Goal: Information Seeking & Learning: Learn about a topic

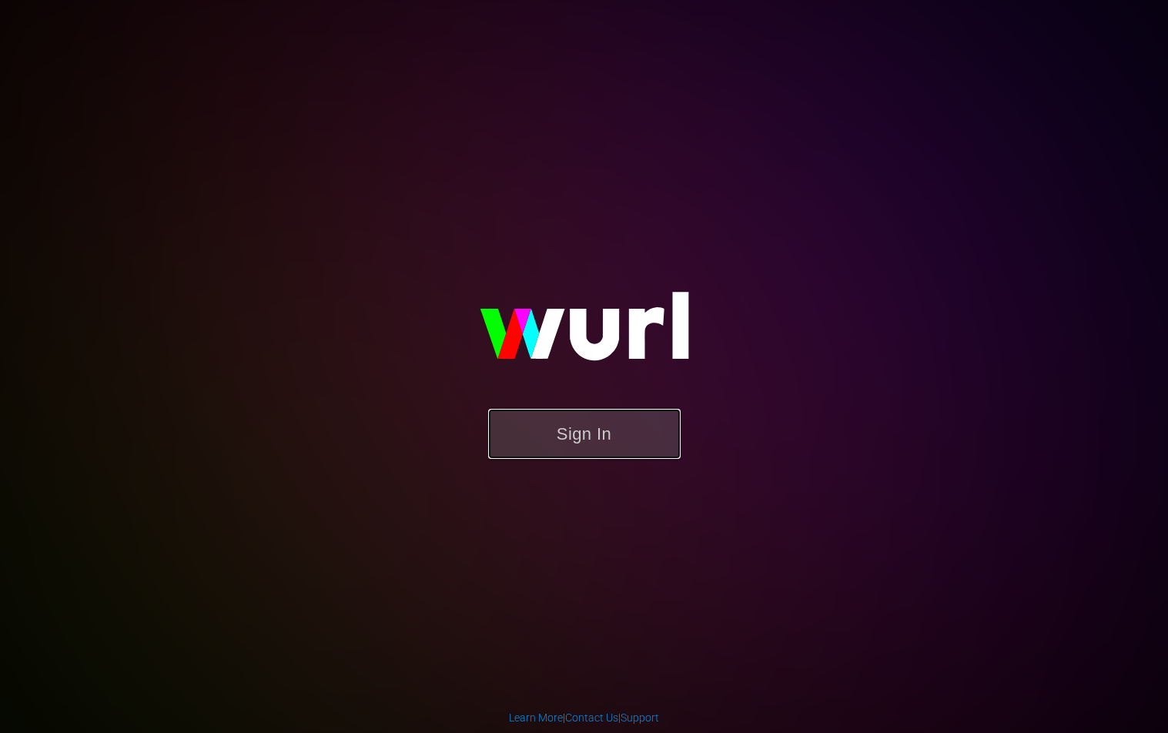
click at [608, 449] on button "Sign In" at bounding box center [584, 434] width 192 height 50
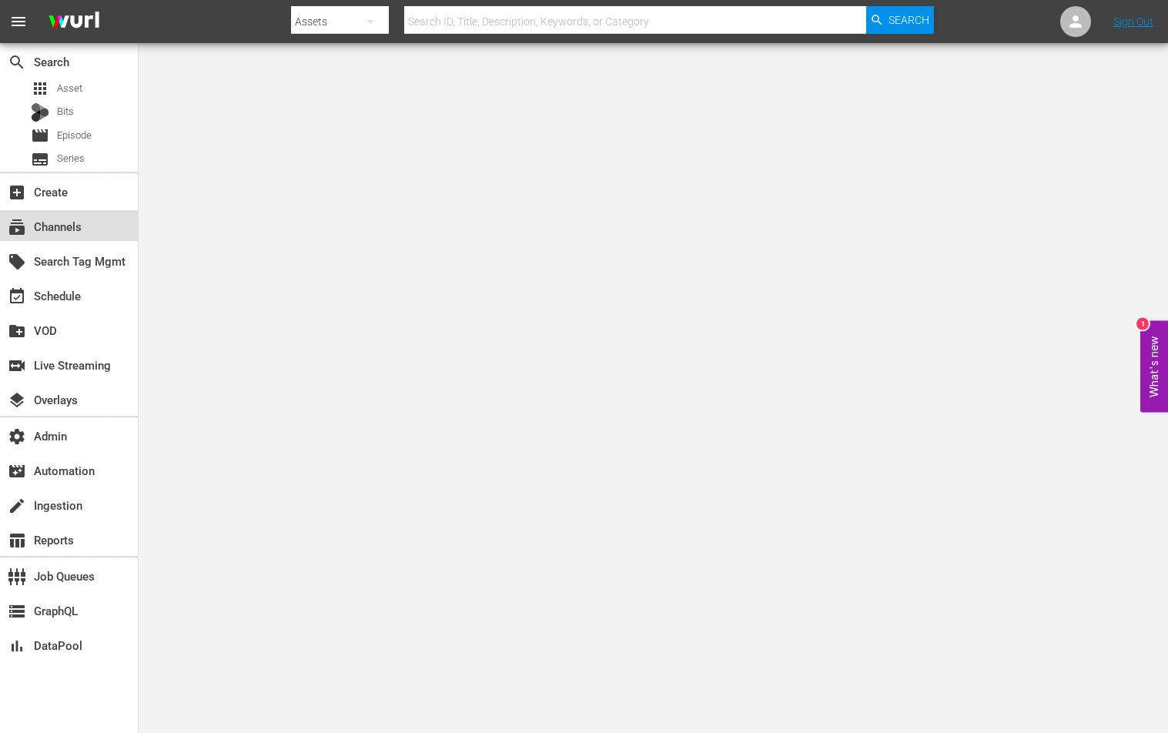
click at [100, 235] on div "subscriptions Channels" at bounding box center [69, 225] width 138 height 31
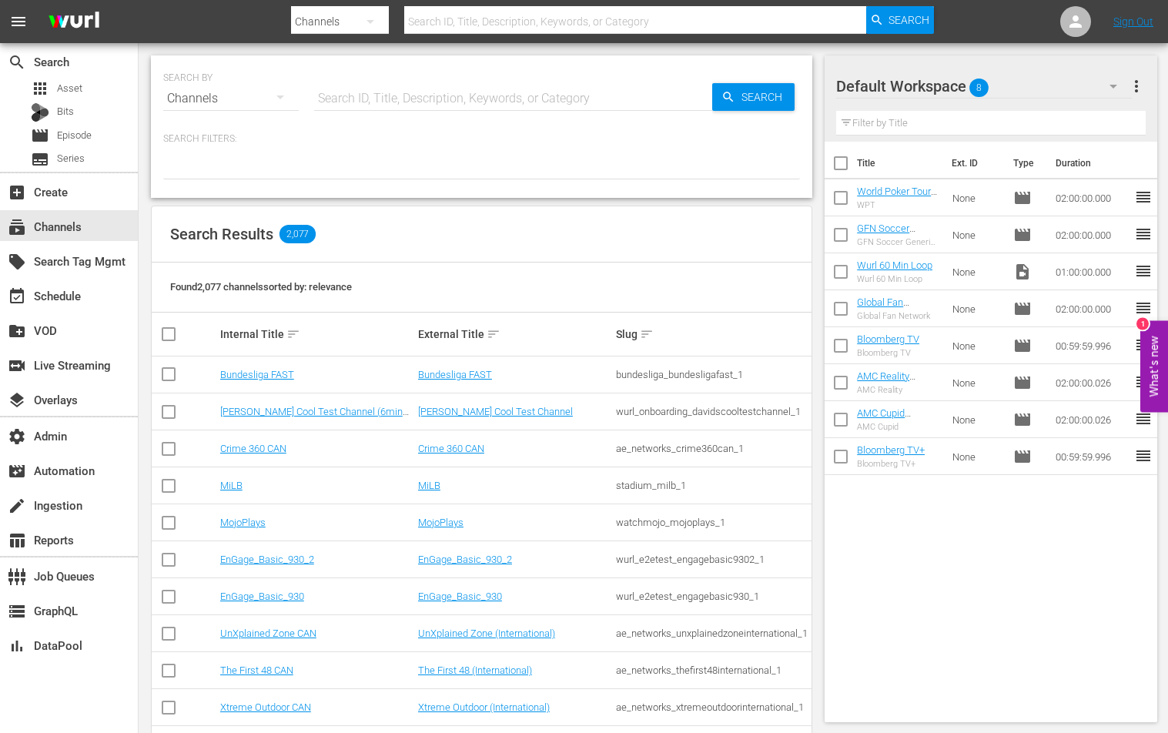
click at [350, 96] on input "text" at bounding box center [513, 98] width 398 height 37
type input "cg"
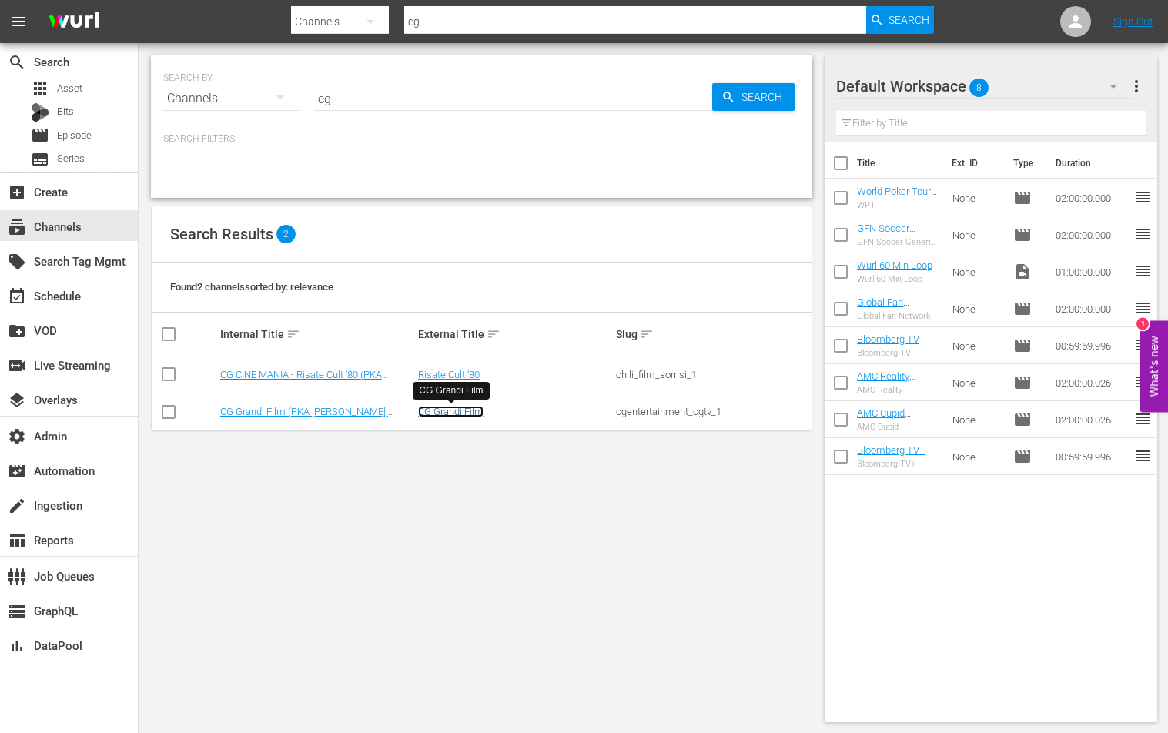
click at [445, 411] on link "CG Grandi Film" at bounding box center [450, 412] width 65 height 12
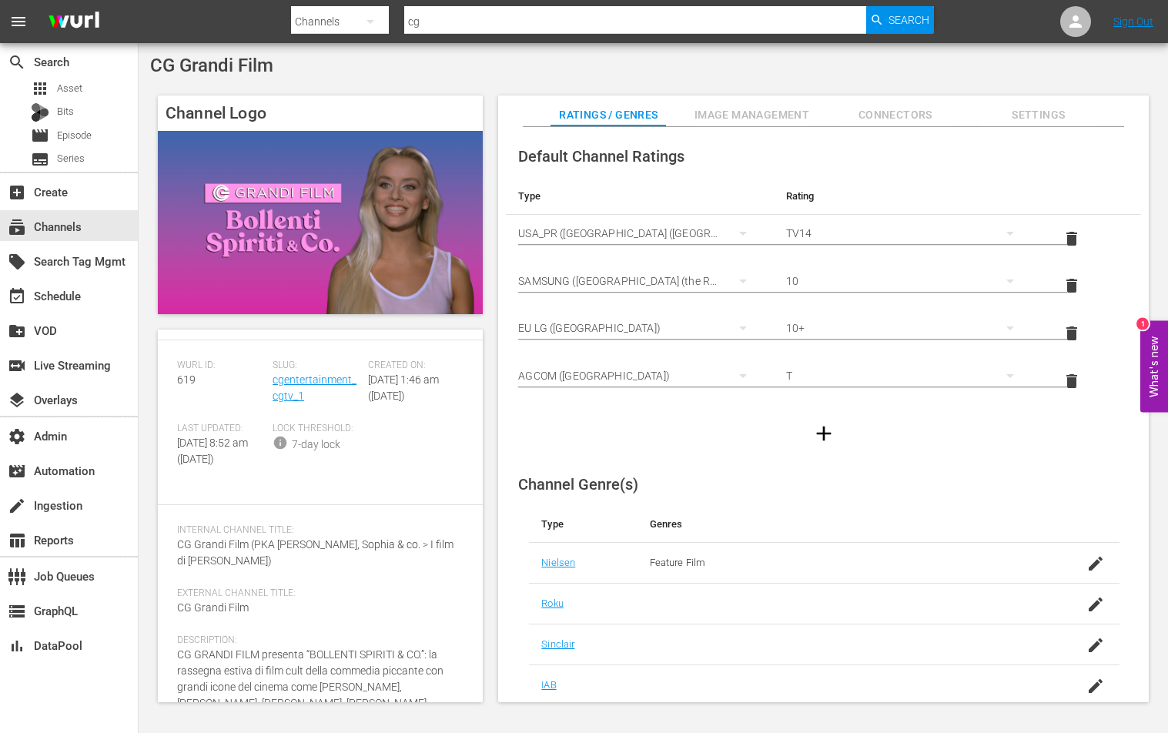
scroll to position [33, 0]
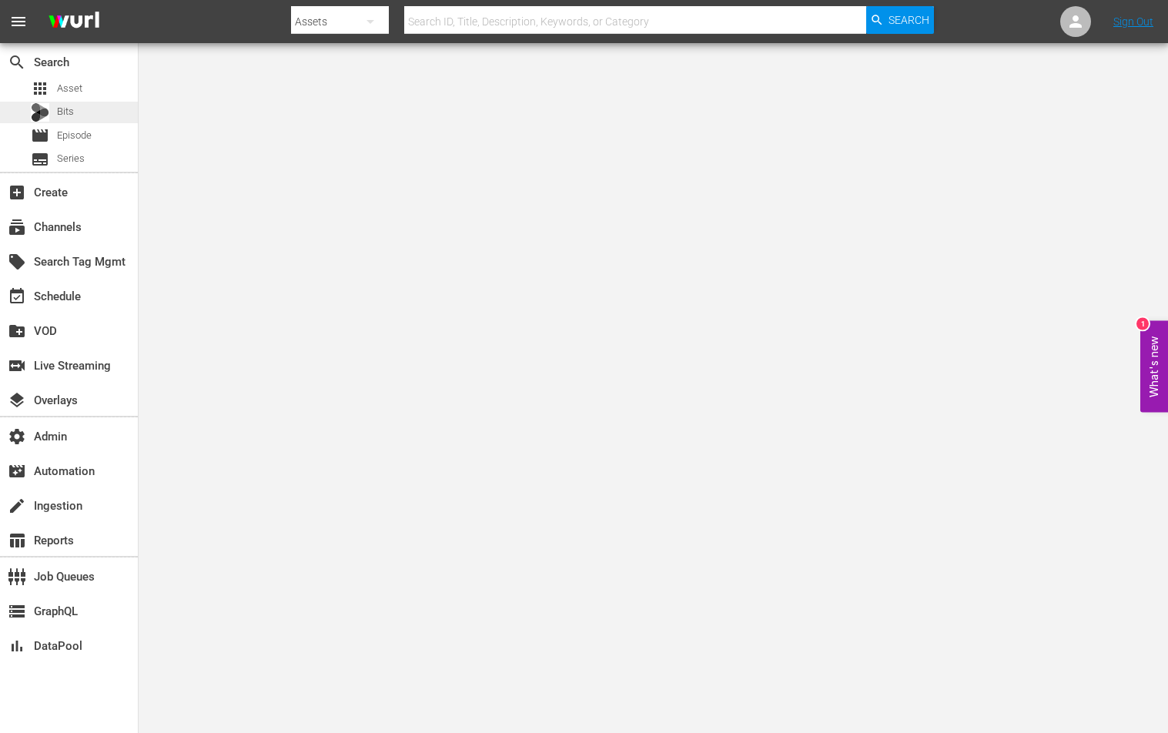
click at [47, 122] on div "Bits" at bounding box center [52, 113] width 43 height 22
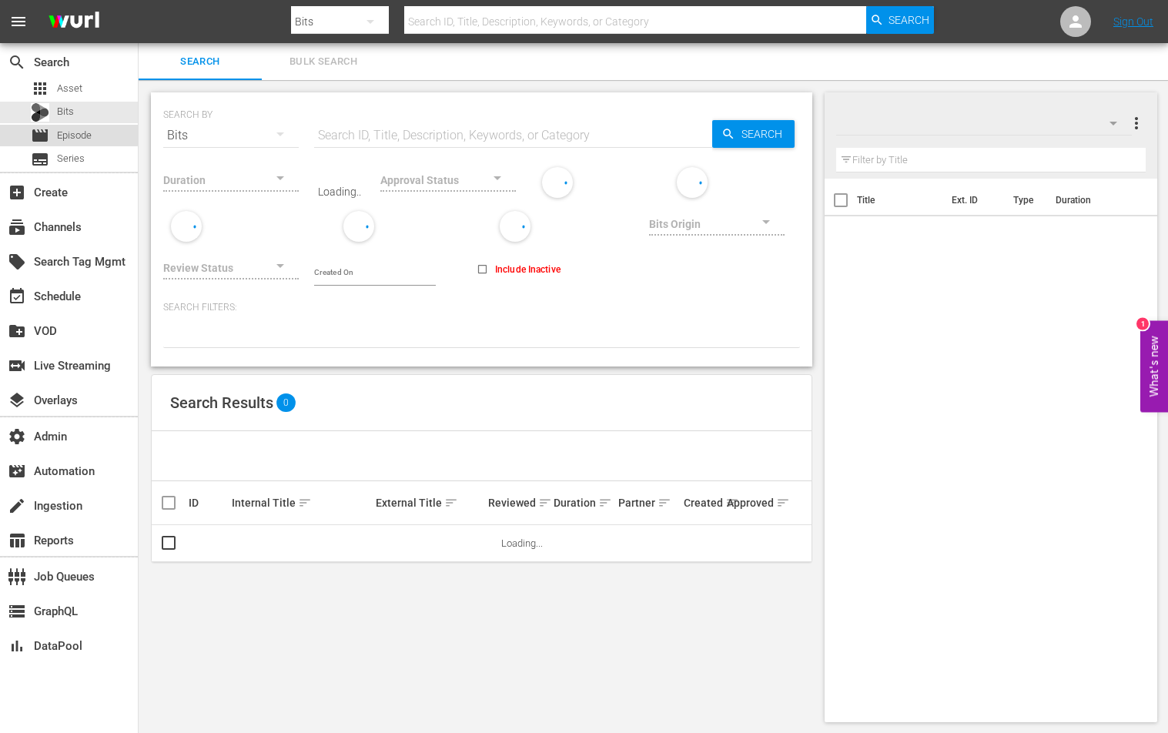
click at [54, 133] on div "movie Episode" at bounding box center [61, 136] width 61 height 22
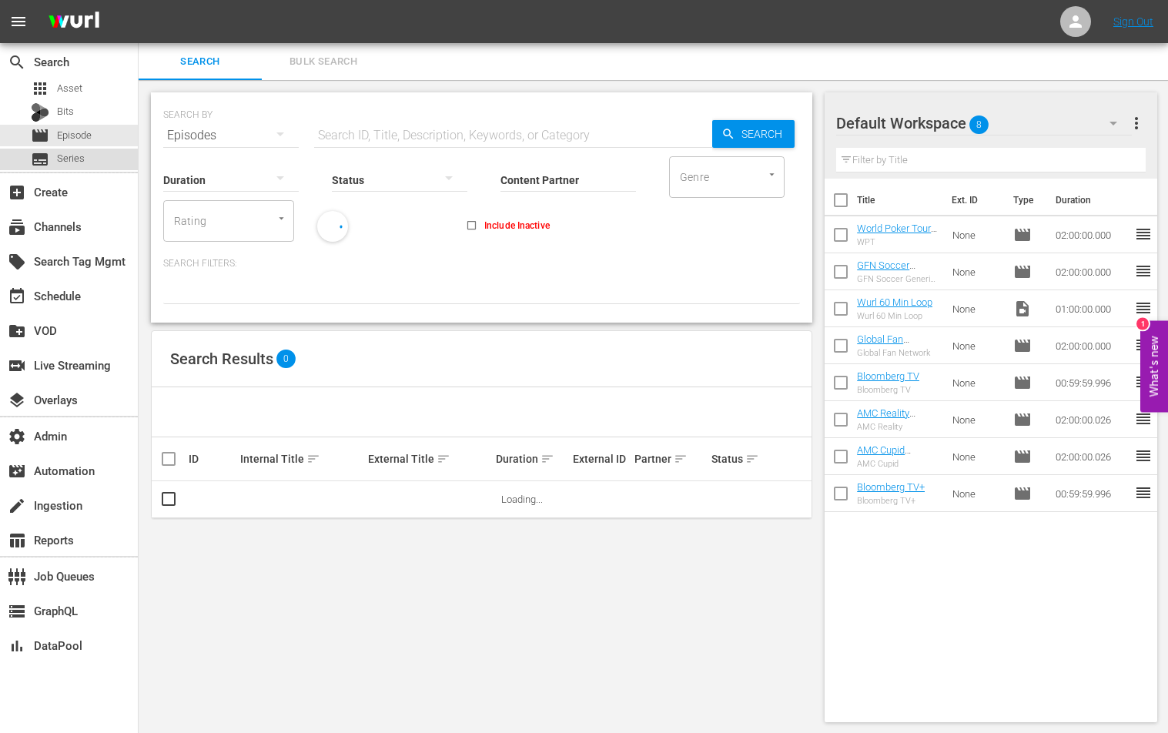
click at [78, 154] on span "Series" at bounding box center [71, 158] width 28 height 15
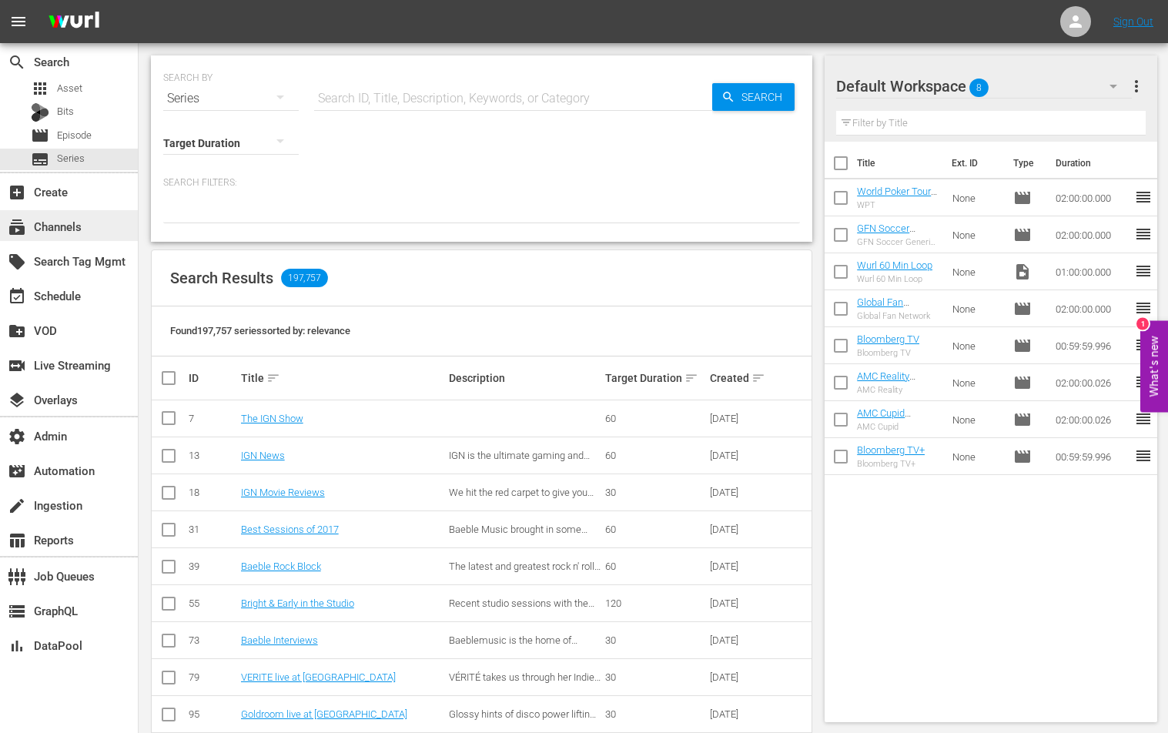
click at [65, 231] on div "subscriptions Channels" at bounding box center [43, 224] width 86 height 14
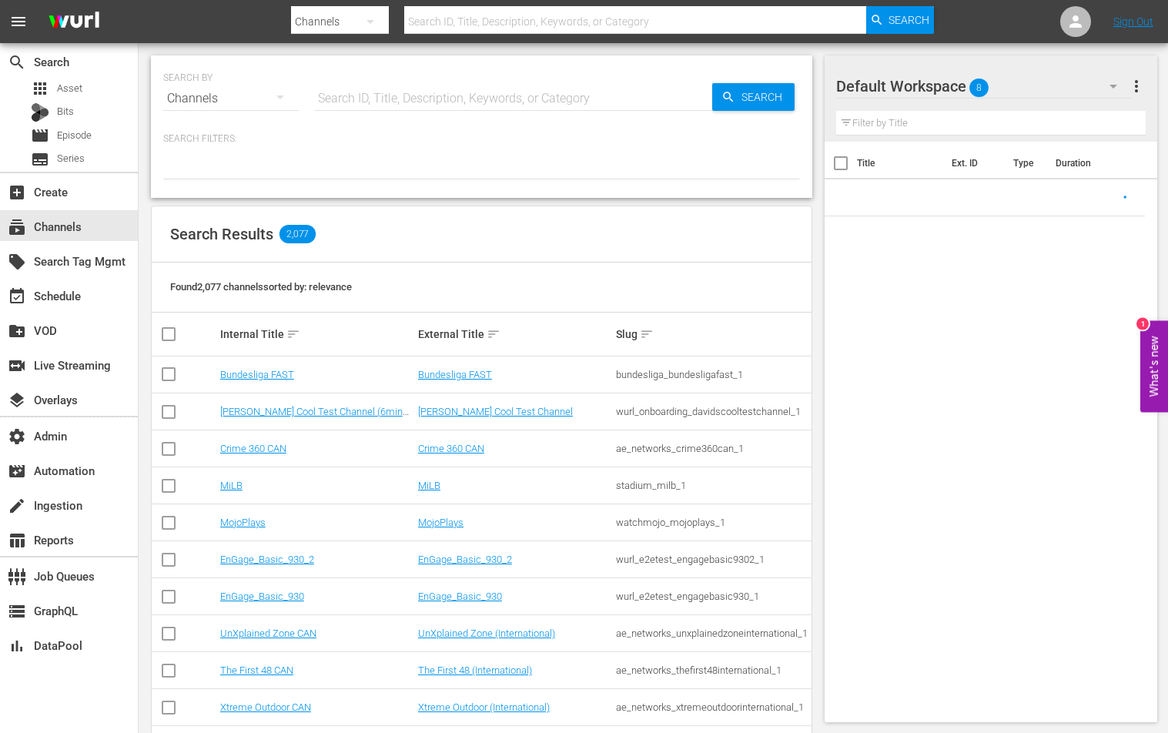
click at [344, 99] on input "text" at bounding box center [513, 98] width 398 height 37
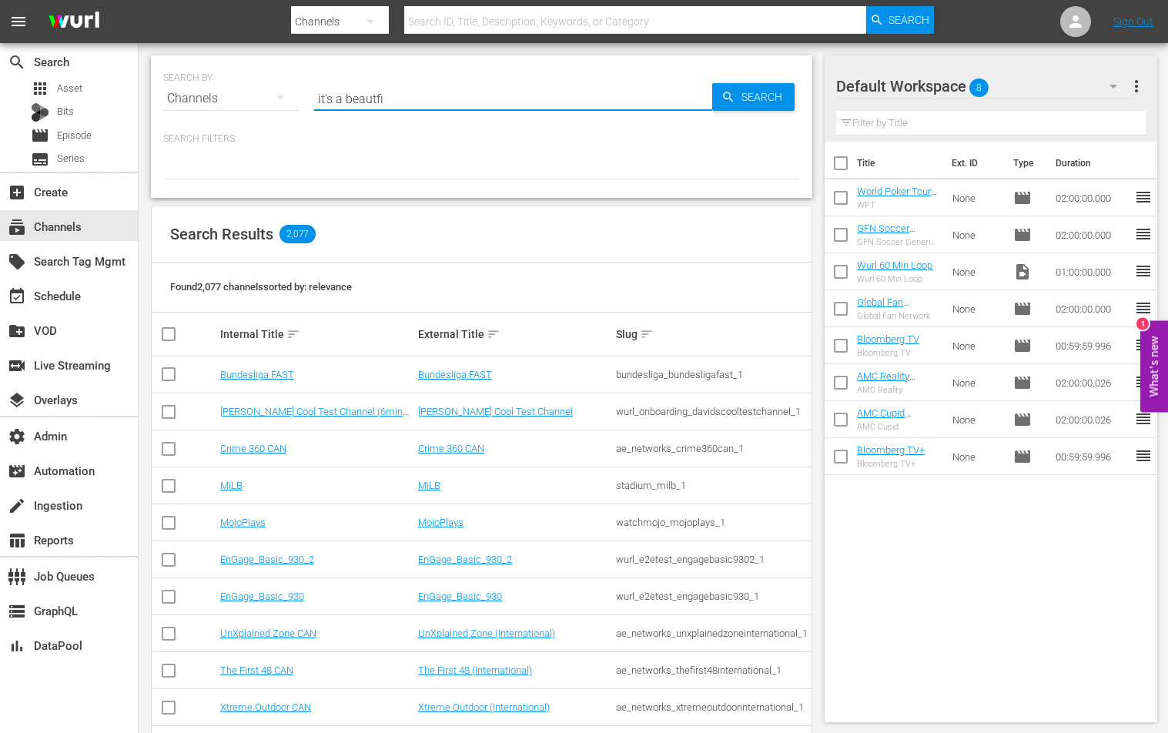
type input "it's a beautfi"
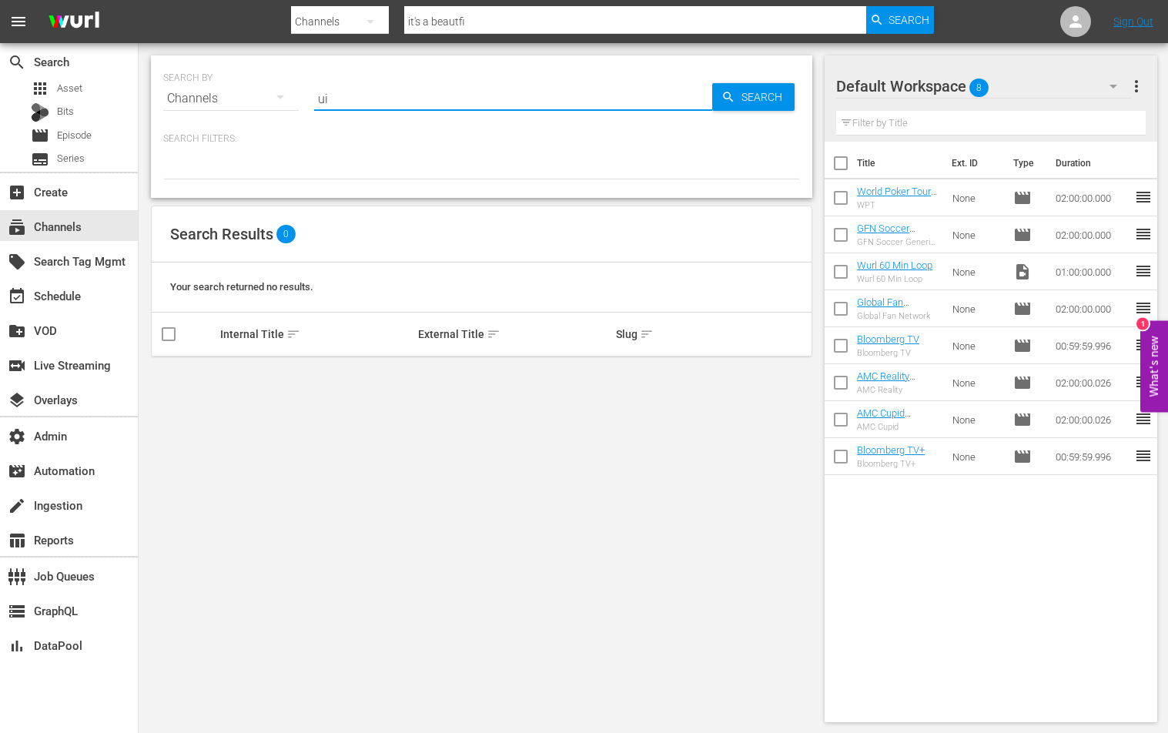
type input "u"
type input "life"
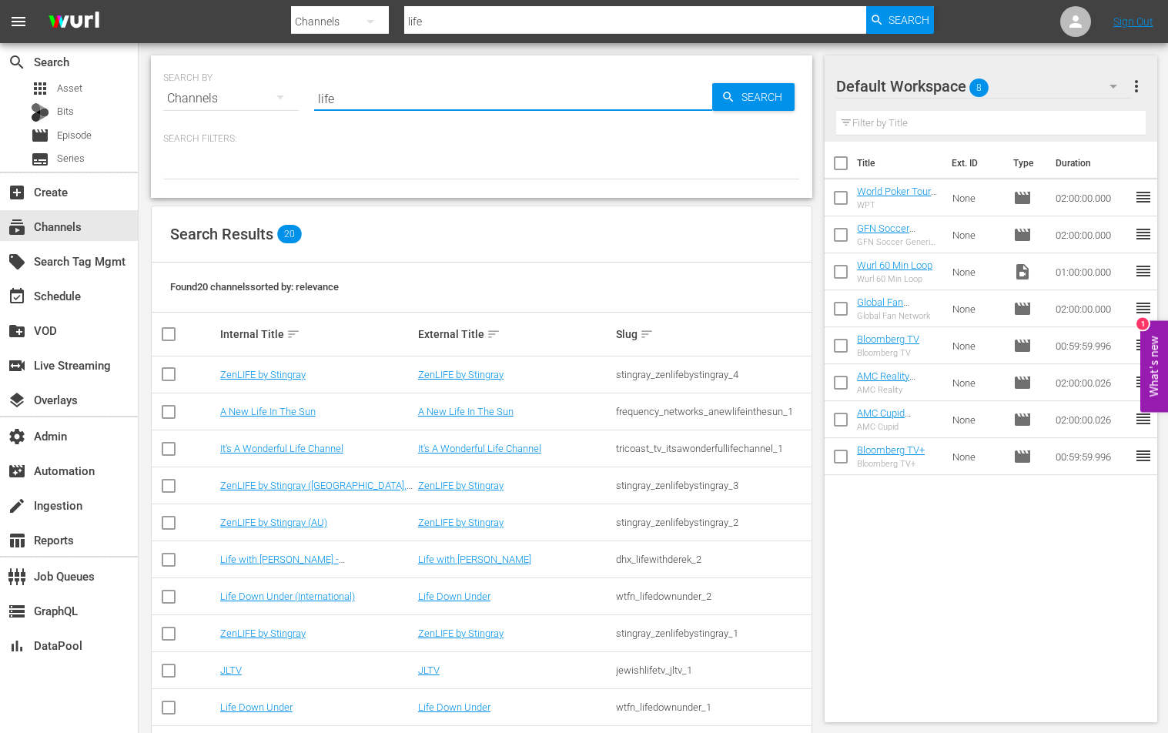
click at [475, 456] on td "It's A Wonderful Life Channel" at bounding box center [515, 448] width 198 height 37
click at [478, 445] on link "It's A Wonderful Life Channel" at bounding box center [479, 449] width 123 height 12
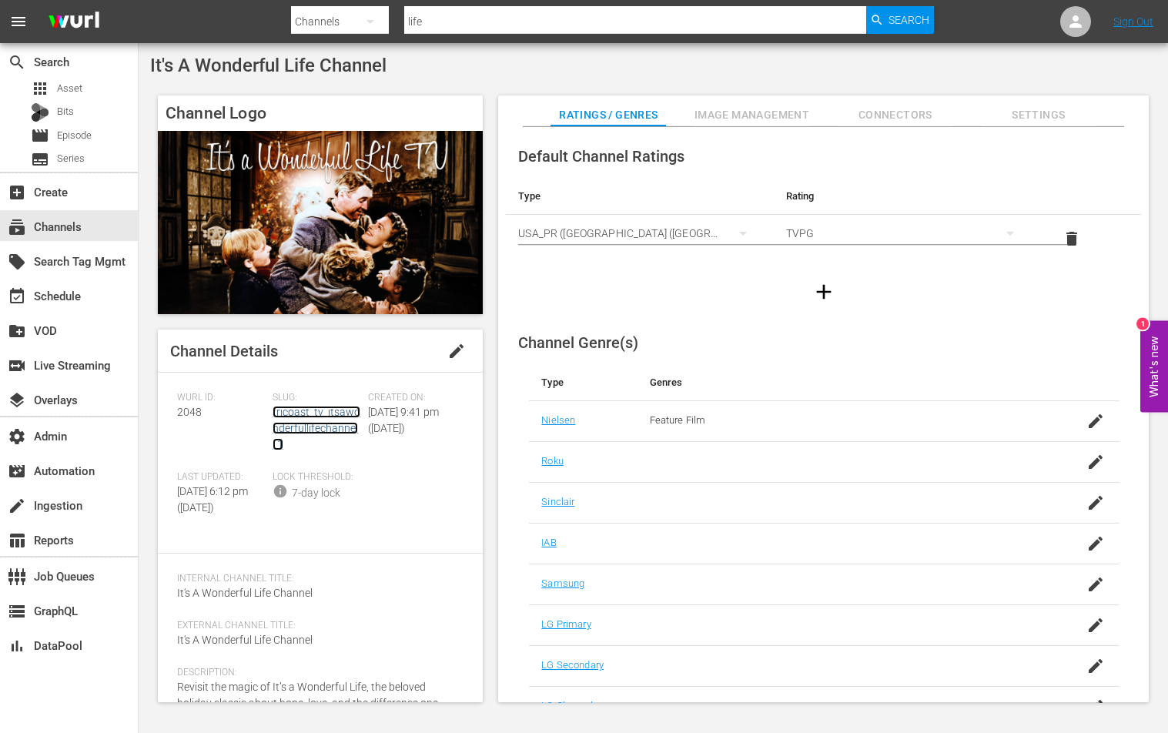
click at [313, 426] on link "tricoast_tv_itsawonderfullifechannel_1" at bounding box center [317, 428] width 88 height 45
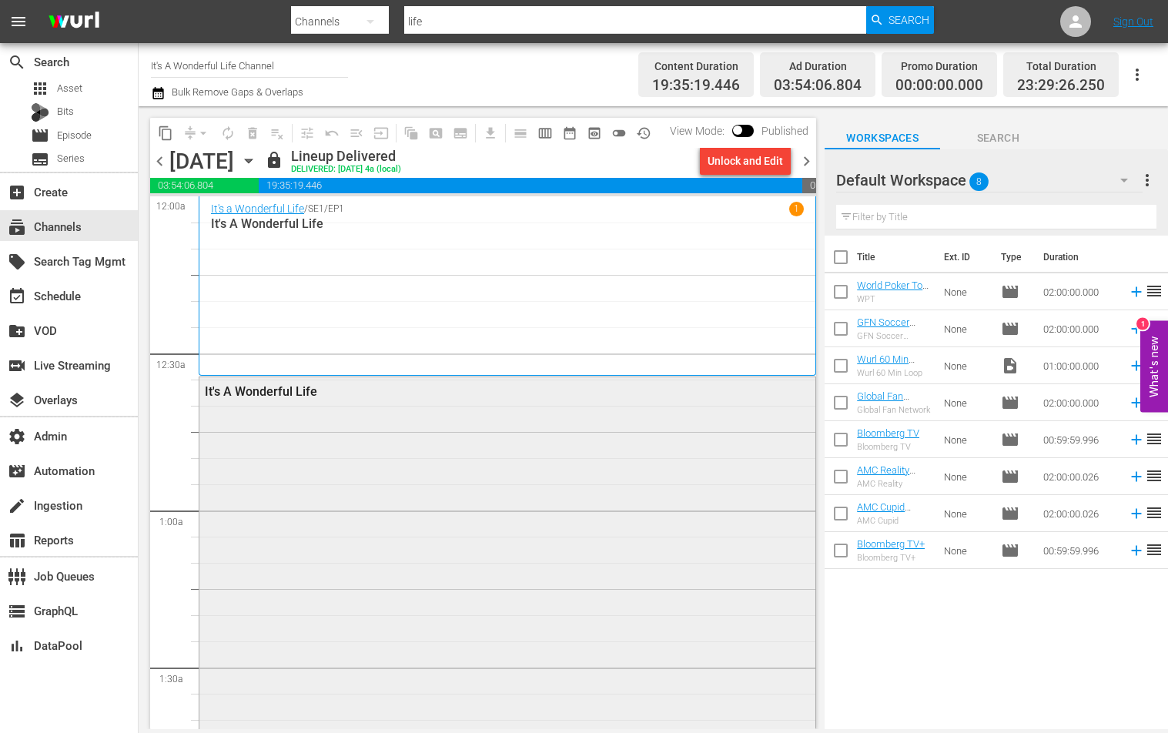
scroll to position [2, 0]
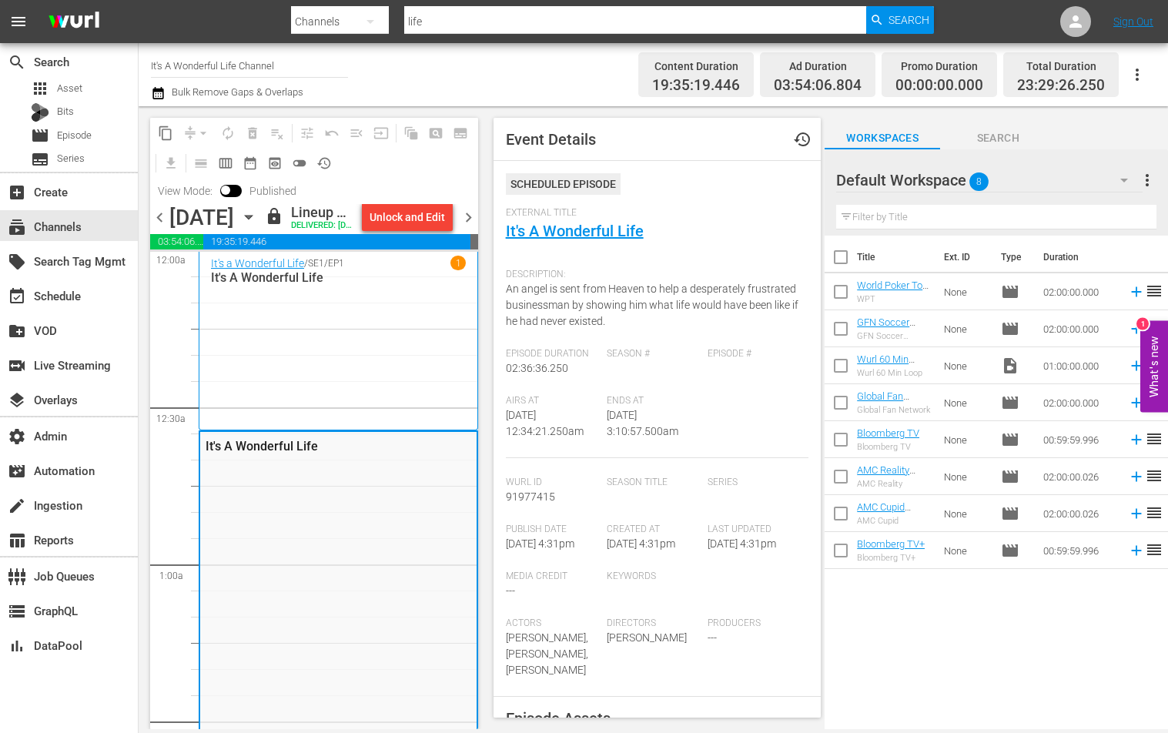
click at [433, 375] on div "It's a Wonderful Life / SE1 / EP1 1 It's A Wonderful Life" at bounding box center [338, 340] width 255 height 169
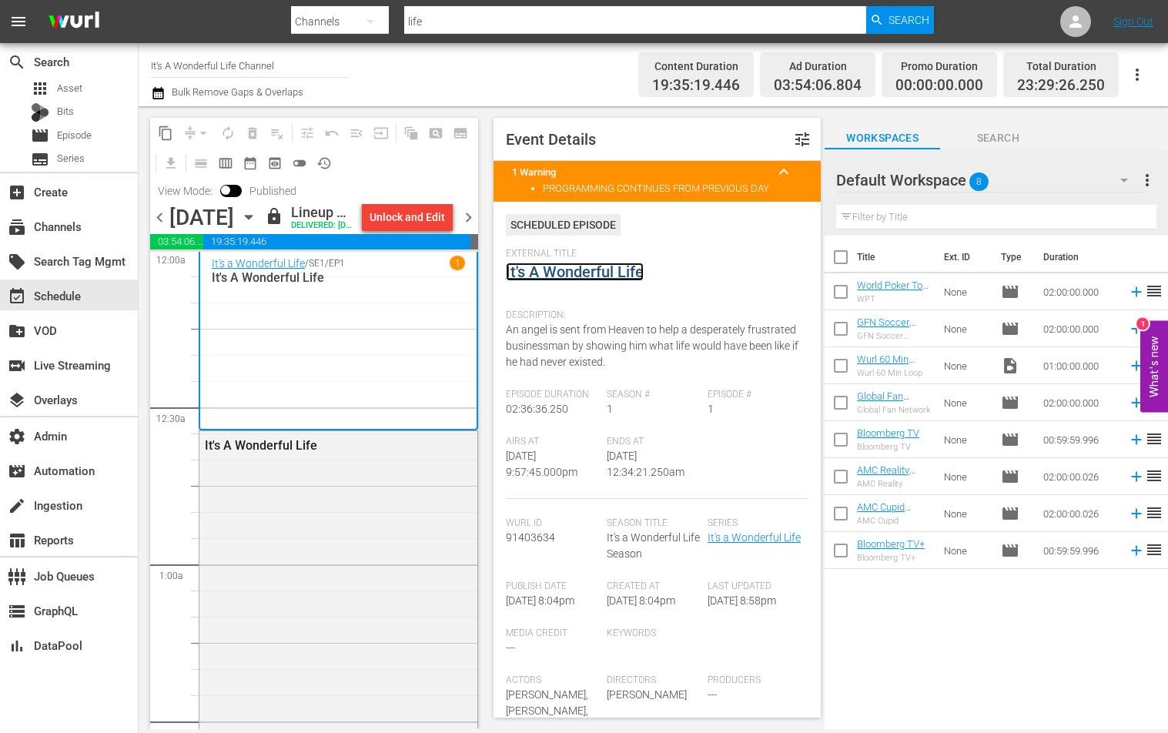
click at [534, 263] on link "It's A Wonderful Life" at bounding box center [575, 272] width 138 height 18
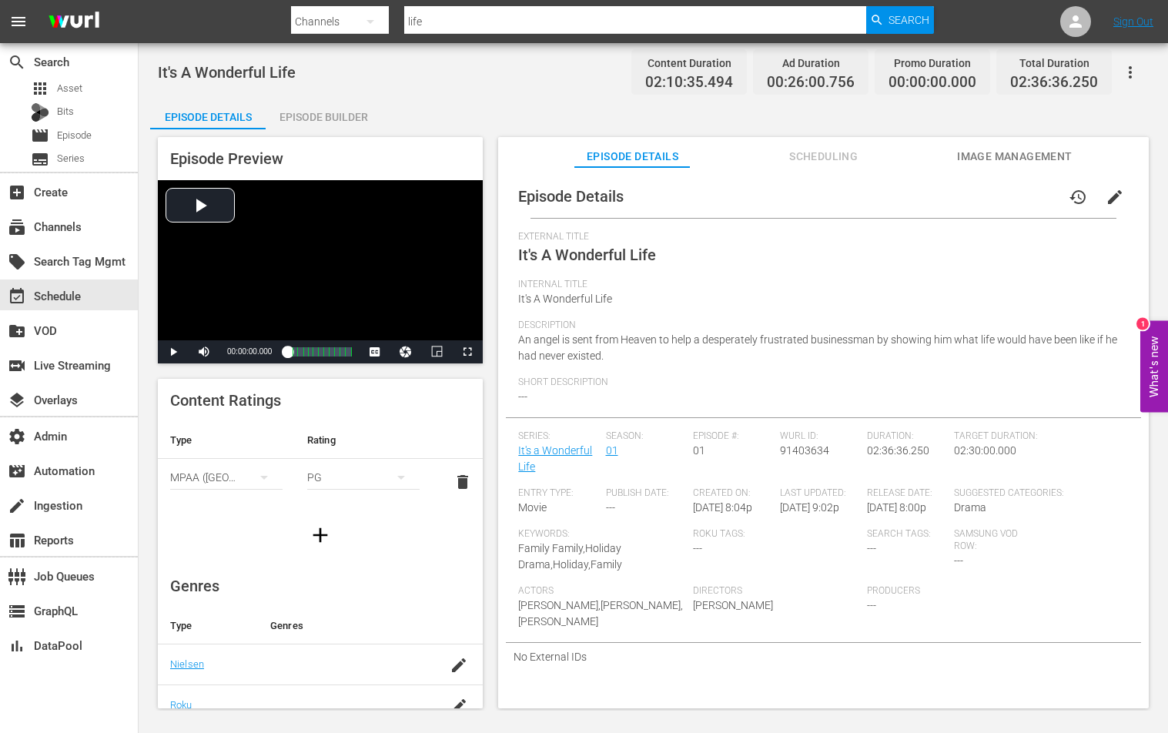
click at [1015, 169] on div "Episode Details history edit External Title It's A Wonderful Life Internal Titl…" at bounding box center [823, 445] width 651 height 556
click at [1015, 159] on span "Image Management" at bounding box center [1014, 156] width 115 height 19
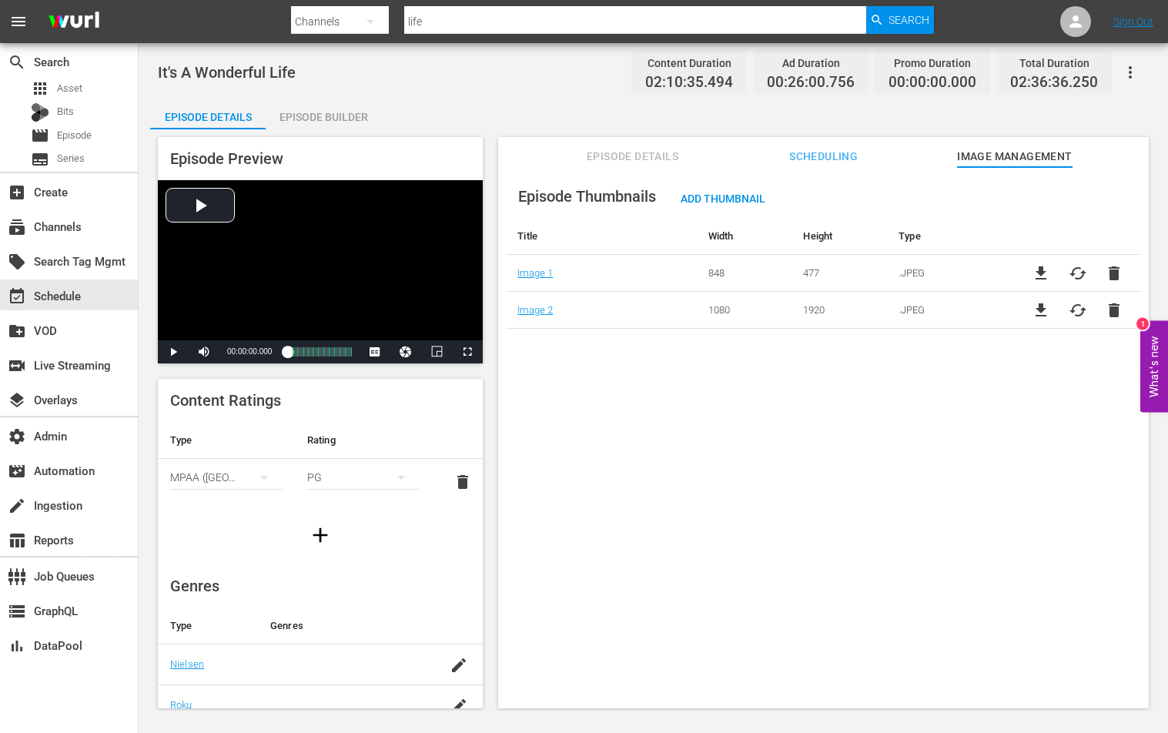
click at [651, 418] on div "Episode Thumbnails Add Thumbnail Title Width Height Type Image 1 848 477 .JPEG …" at bounding box center [823, 445] width 651 height 556
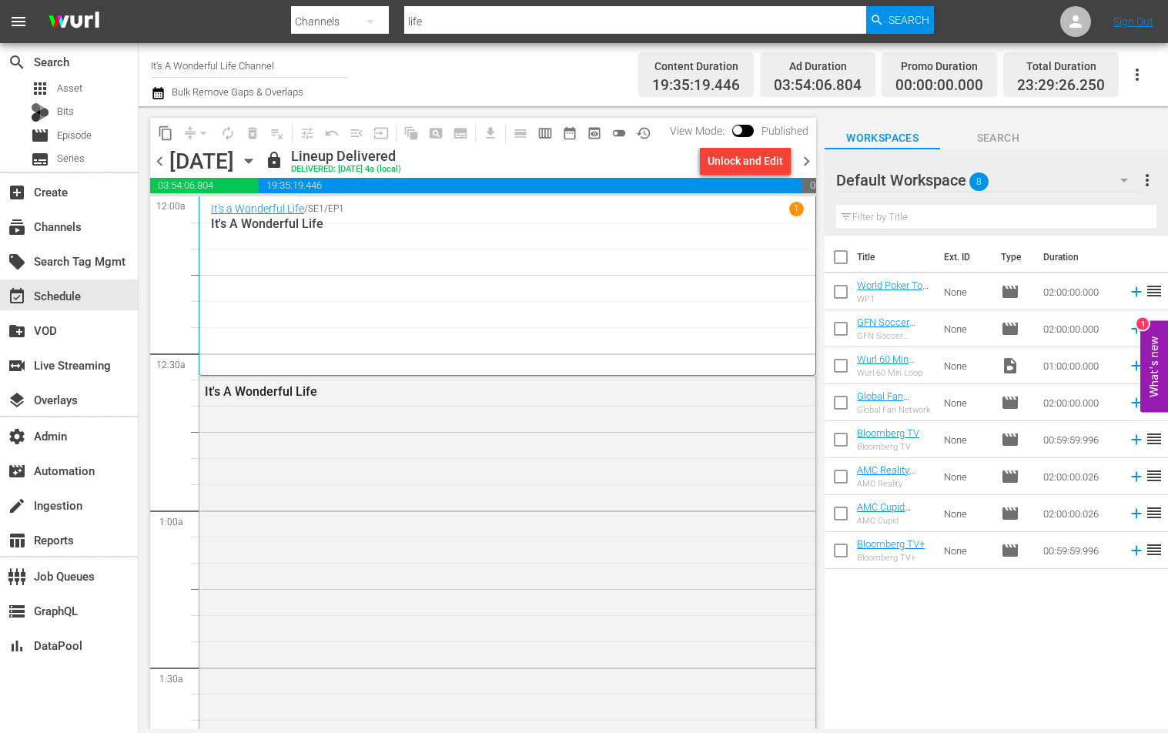
click at [460, 310] on div "It's a Wonderful Life / SE1 / EP1 1 It's A Wonderful Life" at bounding box center [507, 286] width 593 height 169
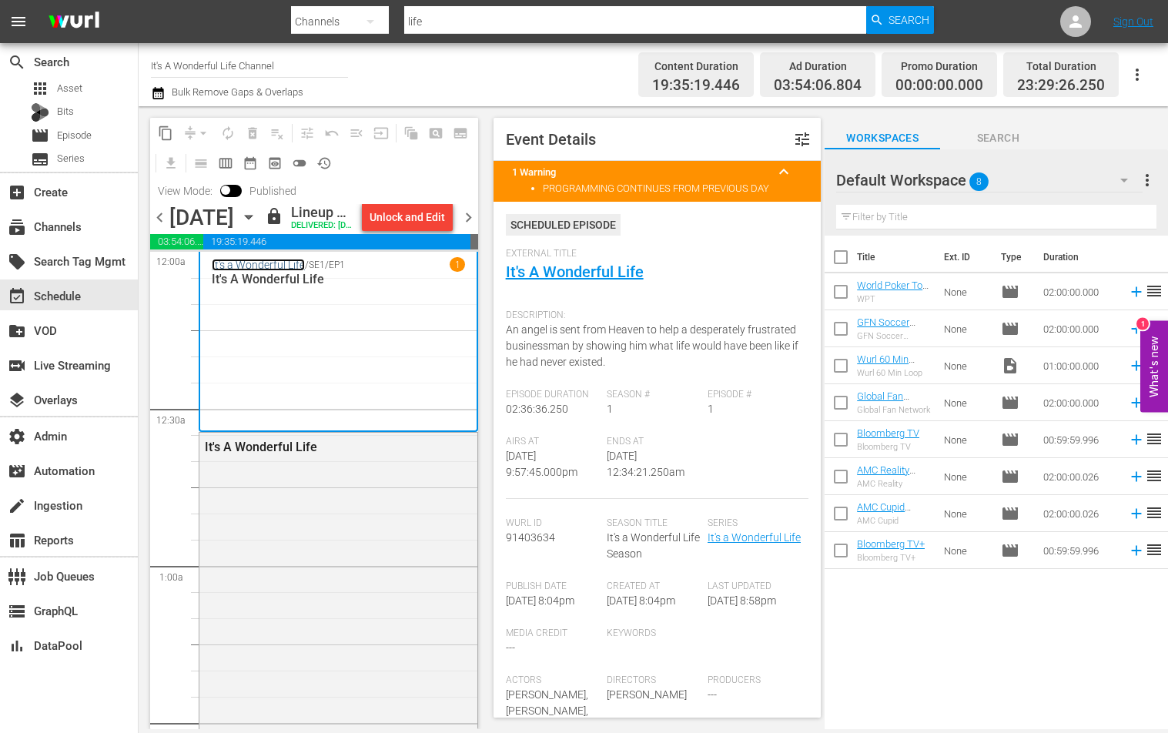
click at [233, 271] on link "It's a Wonderful Life" at bounding box center [258, 265] width 93 height 12
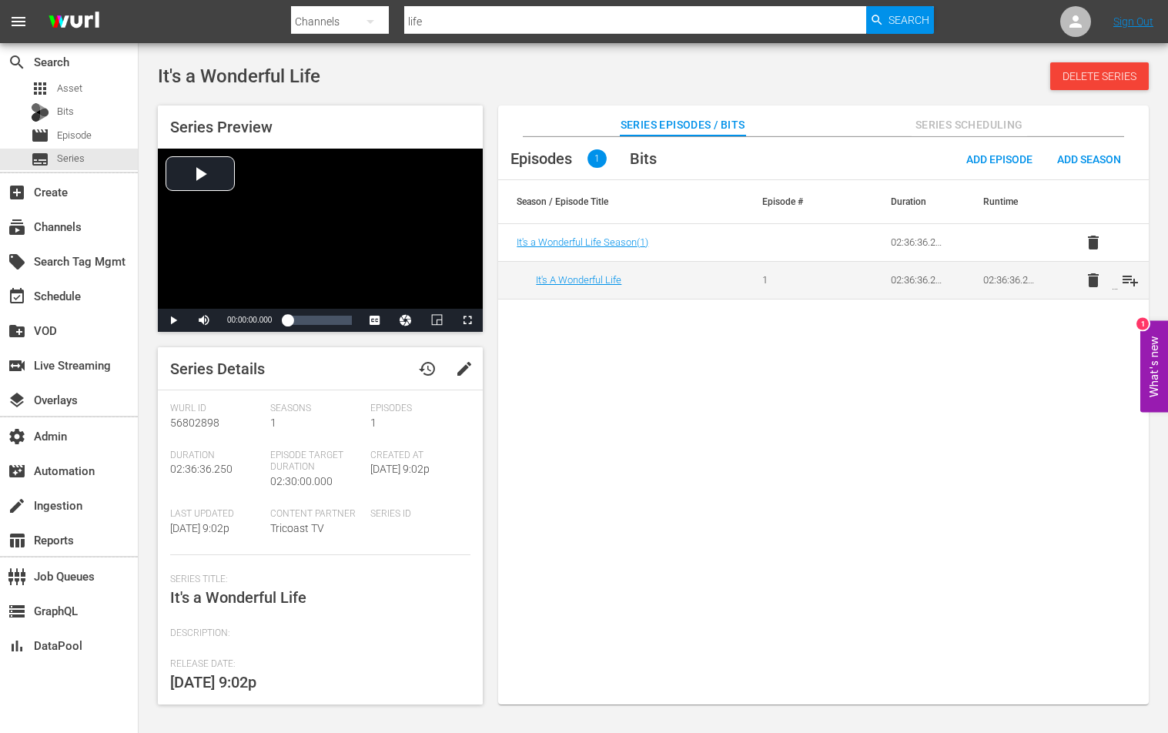
click at [799, 362] on div "Episodes 1 Bits Add Episode Add Season Season / Episode Title Episode # Duratio…" at bounding box center [823, 429] width 651 height 584
